Goal: Information Seeking & Learning: Understand process/instructions

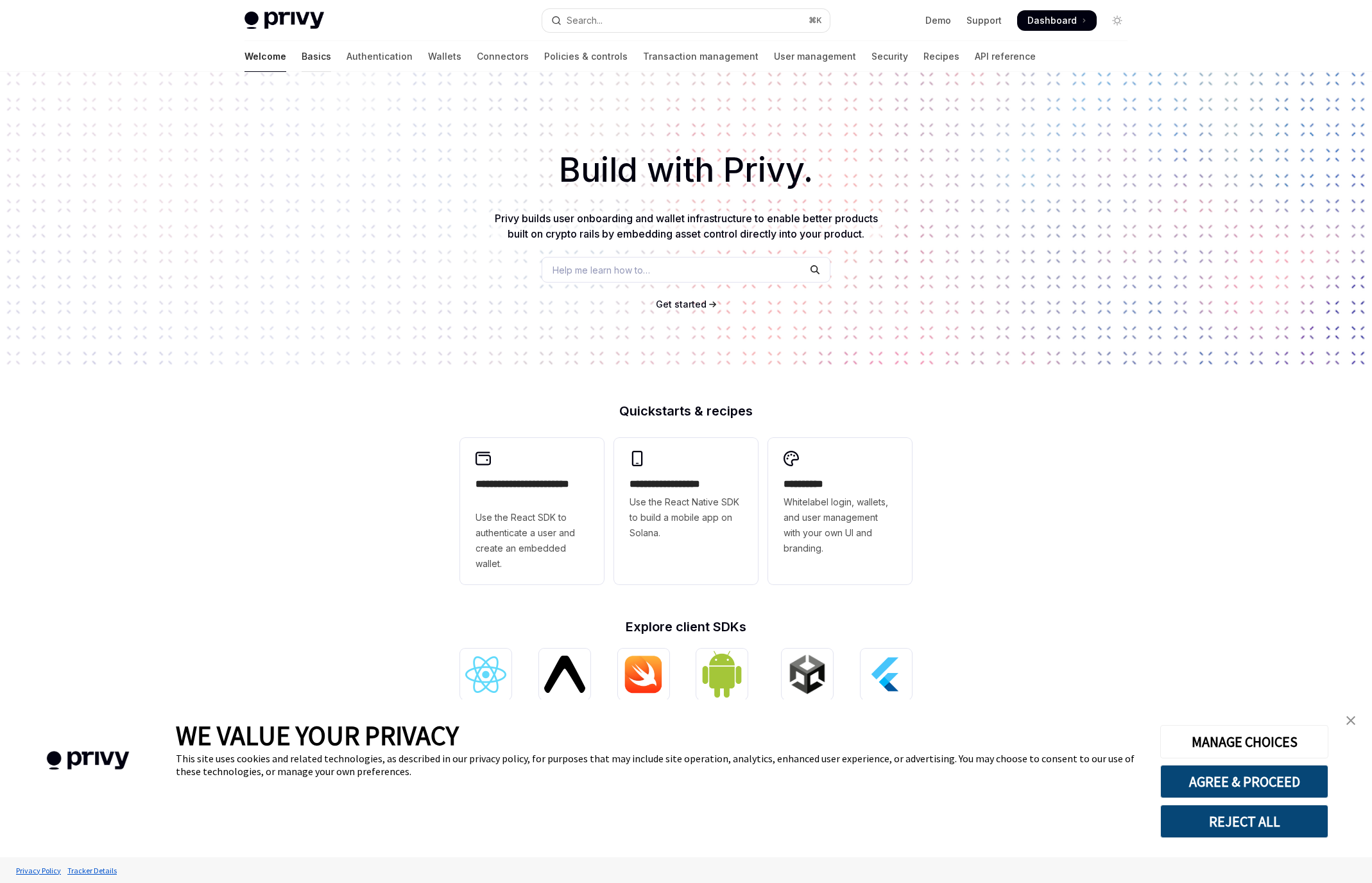
click at [302, 55] on link "Basics" at bounding box center [316, 57] width 30 height 31
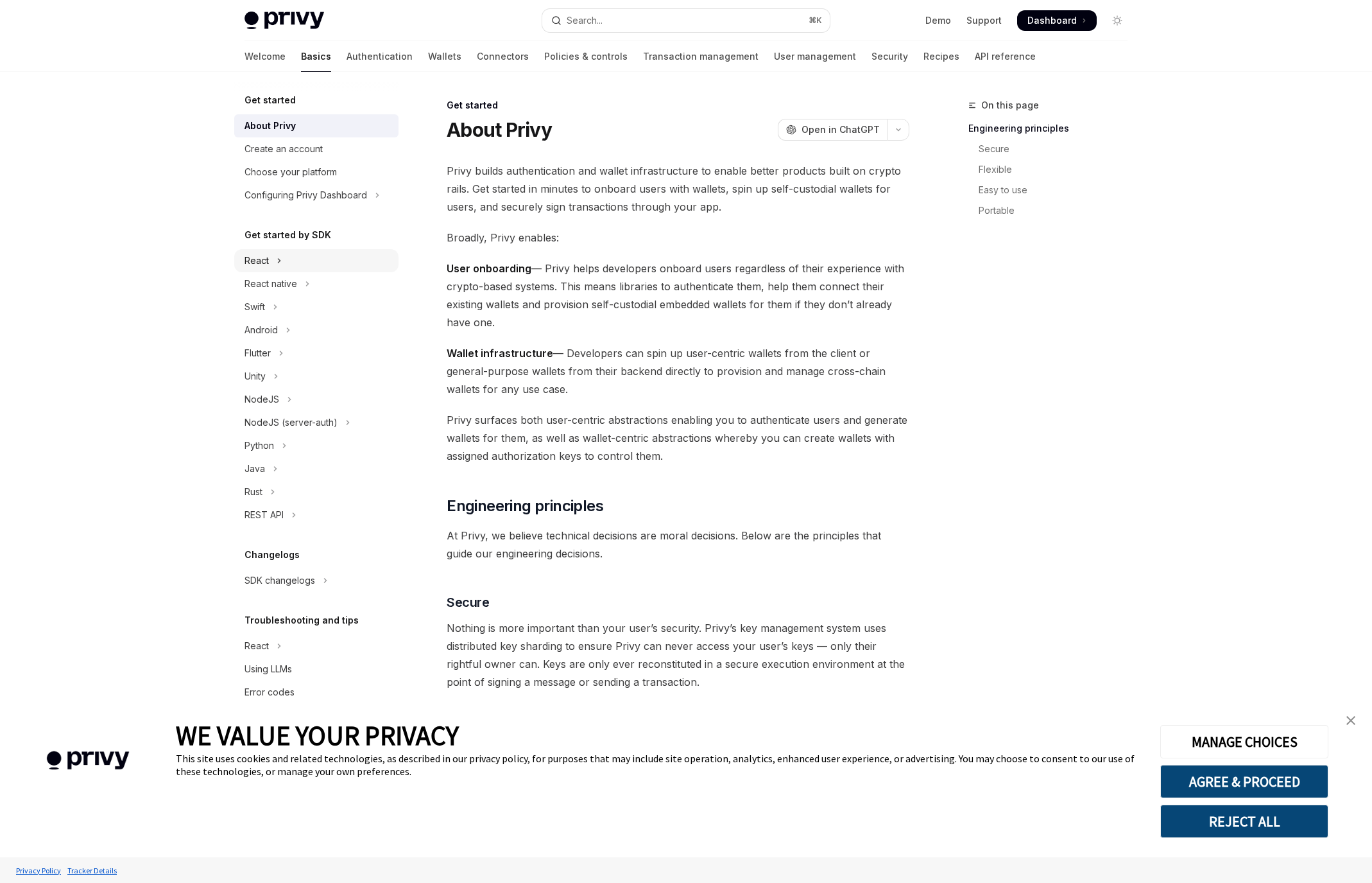
click at [288, 256] on button "React" at bounding box center [316, 260] width 164 height 23
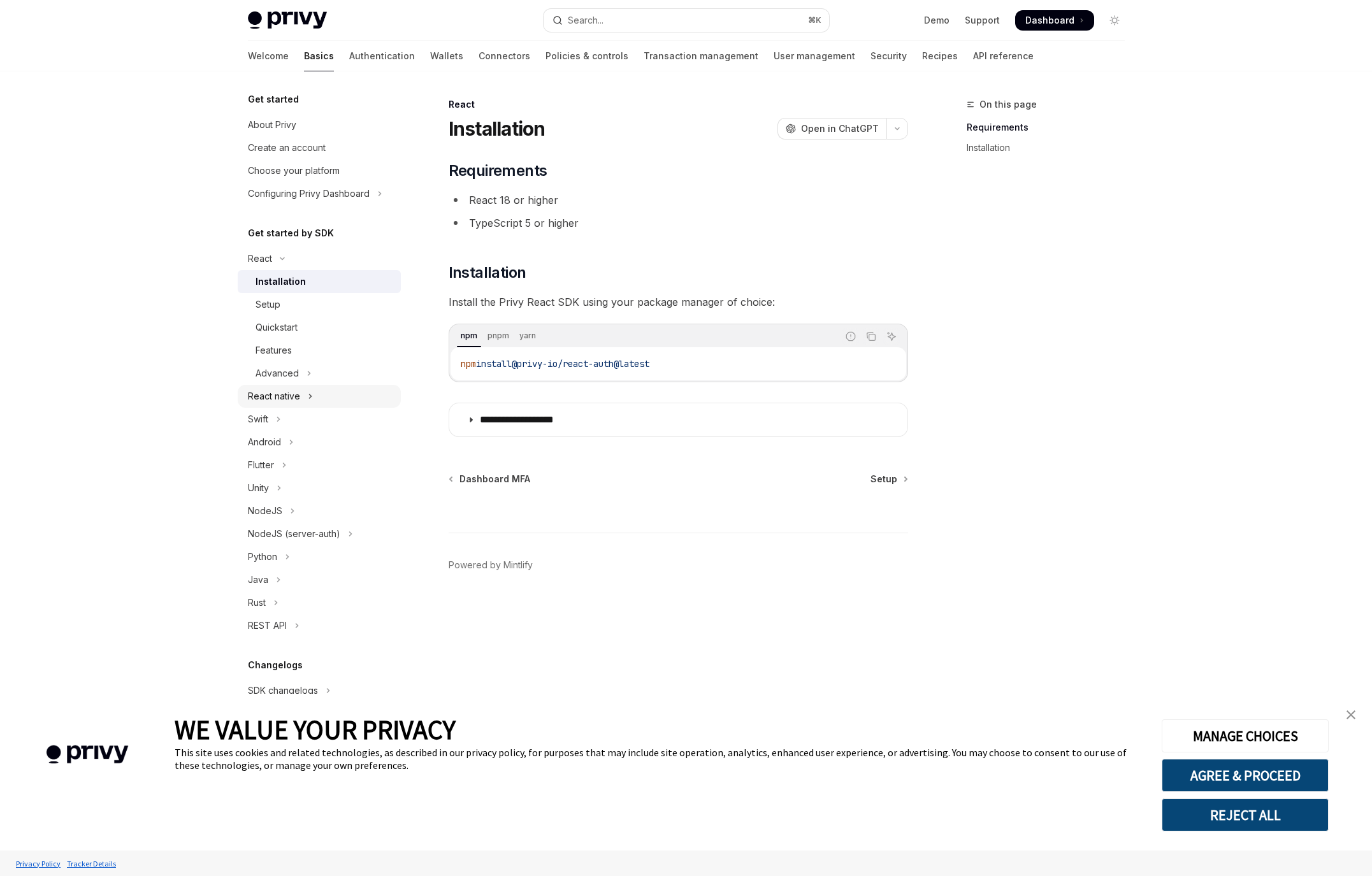
click at [300, 407] on button "React native" at bounding box center [319, 396] width 163 height 23
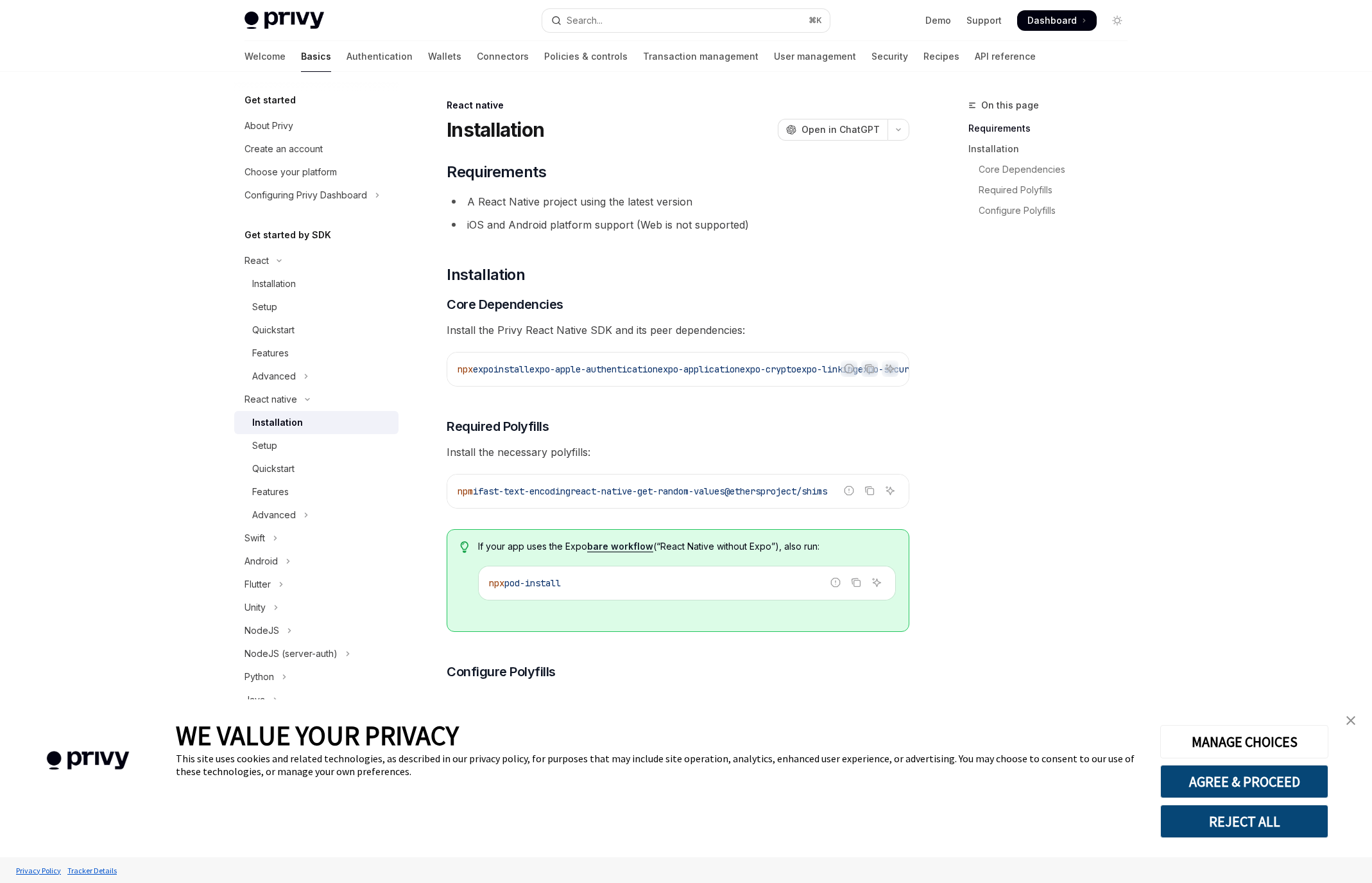
click at [288, 417] on div "Installation" at bounding box center [277, 423] width 51 height 15
type textarea "*"
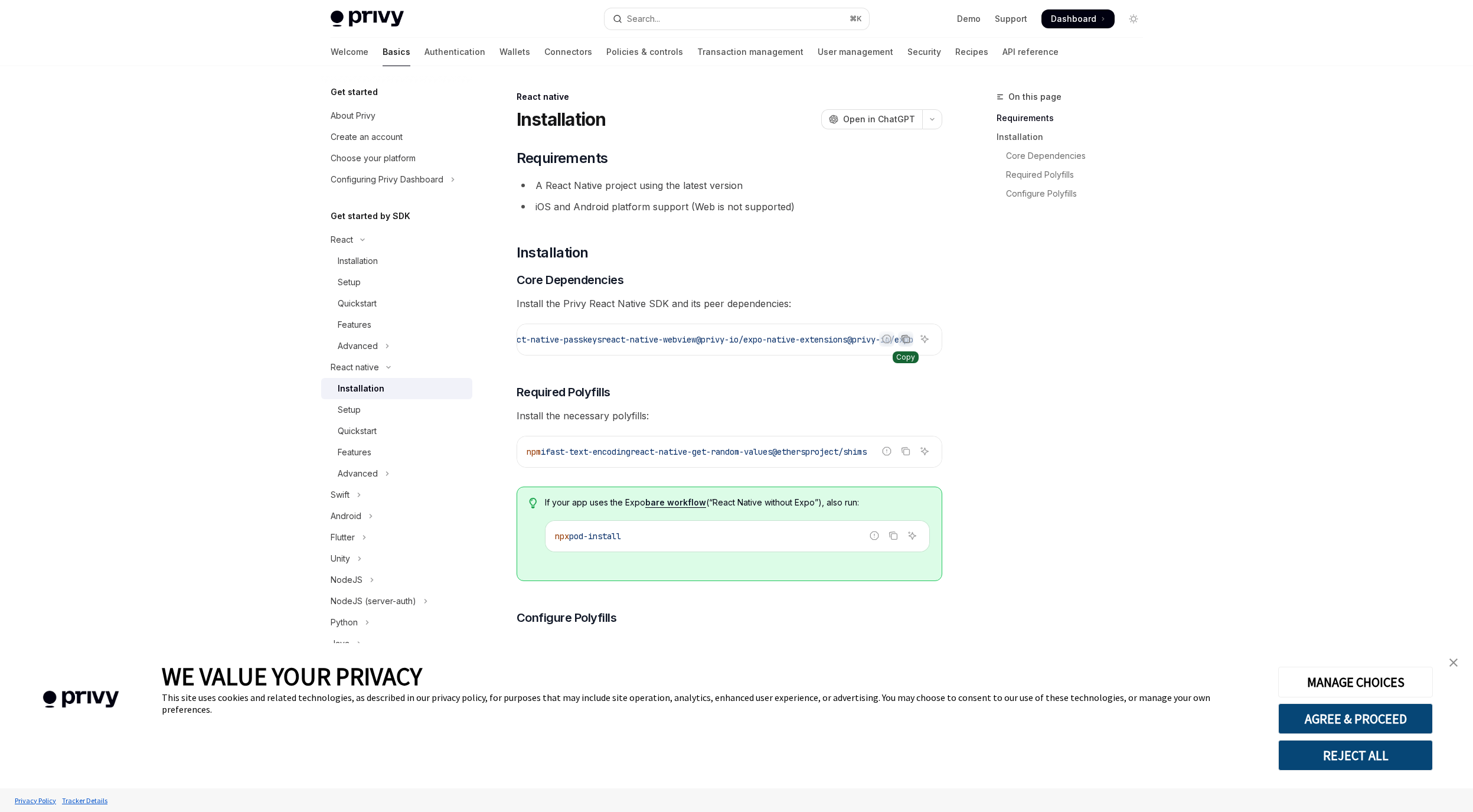
click at [907, 342] on icon "Copy the contents from the code block" at bounding box center [907, 340] width 6 height 6
drag, startPoint x: 901, startPoint y: 358, endPoint x: 897, endPoint y: 352, distance: 7.2
click at [902, 359] on div "Copy" at bounding box center [905, 357] width 26 height 12
drag, startPoint x: 842, startPoint y: 341, endPoint x: 931, endPoint y: 347, distance: 89.2
click at [930, 348] on div "npx expo install expo-apple-authentication expo-application expo-crypto expo-li…" at bounding box center [729, 340] width 424 height 31
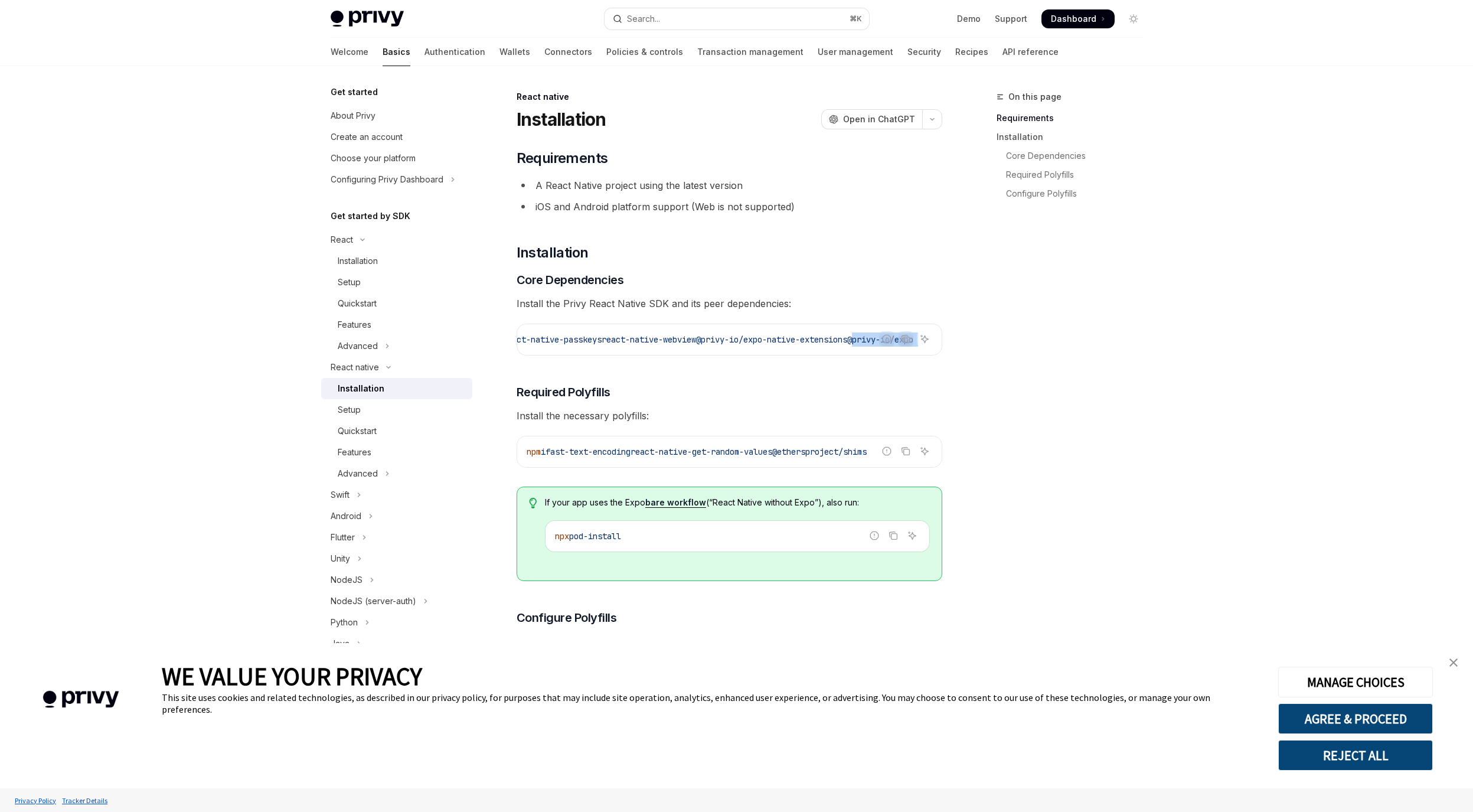
copy code "@privy-io/expo"
type textarea "*"
